Goal: Find specific page/section: Find specific page/section

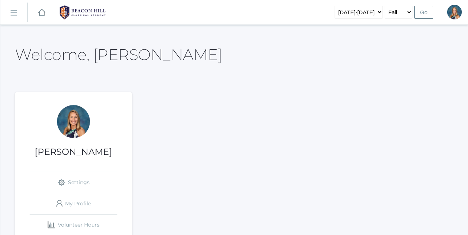
click at [10, 13] on link "icons/ui/navigation/hamburger Created with Sketch." at bounding box center [13, 13] width 27 height 20
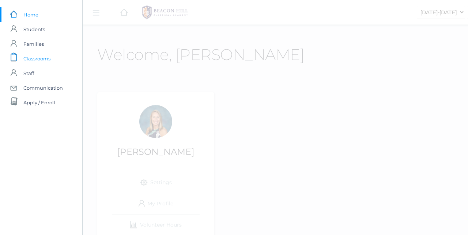
click at [41, 57] on span "Classrooms" at bounding box center [36, 58] width 27 height 15
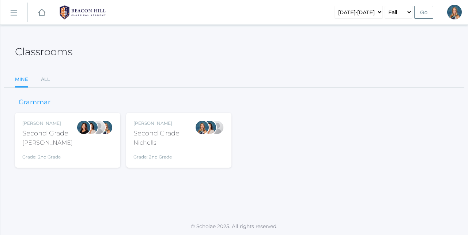
click at [173, 136] on div "Second Grade" at bounding box center [156, 133] width 46 height 10
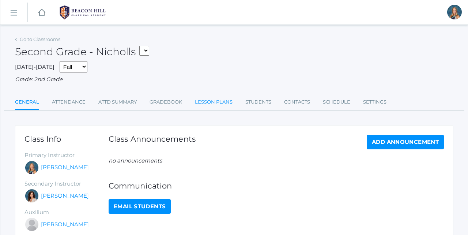
click at [218, 99] on link "Lesson Plans" at bounding box center [214, 102] width 38 height 15
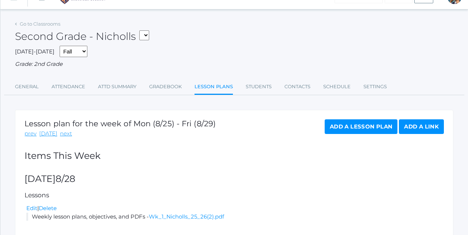
scroll to position [4, 0]
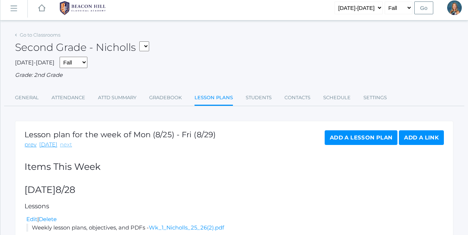
click at [65, 140] on link "next" at bounding box center [66, 144] width 12 height 8
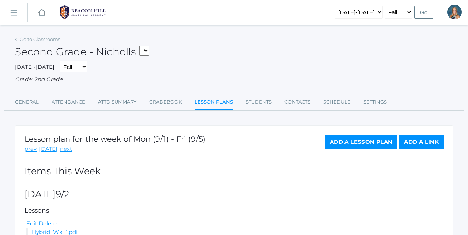
select select "1958"
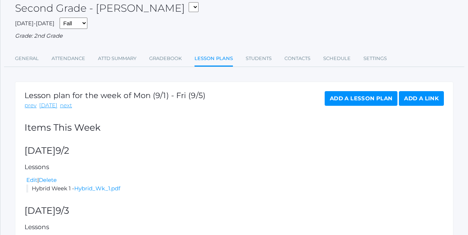
scroll to position [64, 0]
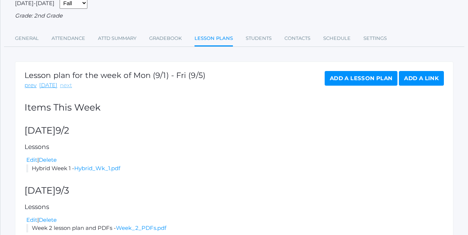
click at [62, 83] on link "next" at bounding box center [66, 85] width 12 height 8
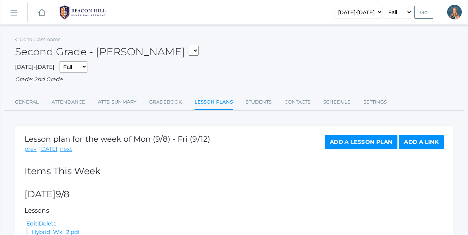
select select "1970"
